Goal: Information Seeking & Learning: Learn about a topic

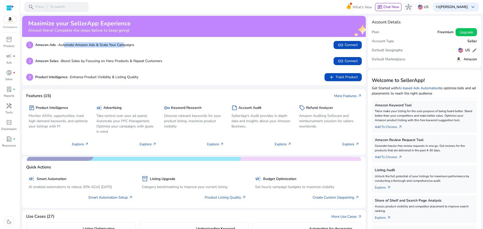
drag, startPoint x: 65, startPoint y: 45, endPoint x: 126, endPoint y: 42, distance: 60.9
click at [126, 42] on p "Amazon Ads - Automate Amazon Ads & Scale Your Campaigns" at bounding box center [84, 44] width 99 height 5
click at [84, 46] on p "Amazon Ads - Automate Amazon Ads & Scale Your Campaigns" at bounding box center [84, 44] width 99 height 5
click at [194, 120] on p "Discover relevant keywords for your product listing, maximize product visibility" at bounding box center [194, 121] width 60 height 16
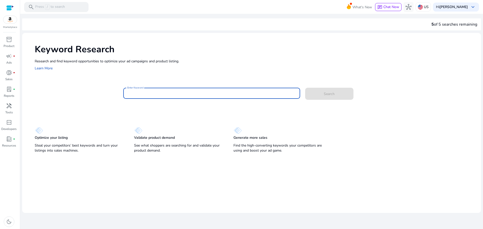
click at [156, 93] on input "Enter Keyword" at bounding box center [211, 94] width 169 height 6
type input "*******"
click at [322, 94] on span at bounding box center [329, 94] width 48 height 12
